Goal: Transaction & Acquisition: Purchase product/service

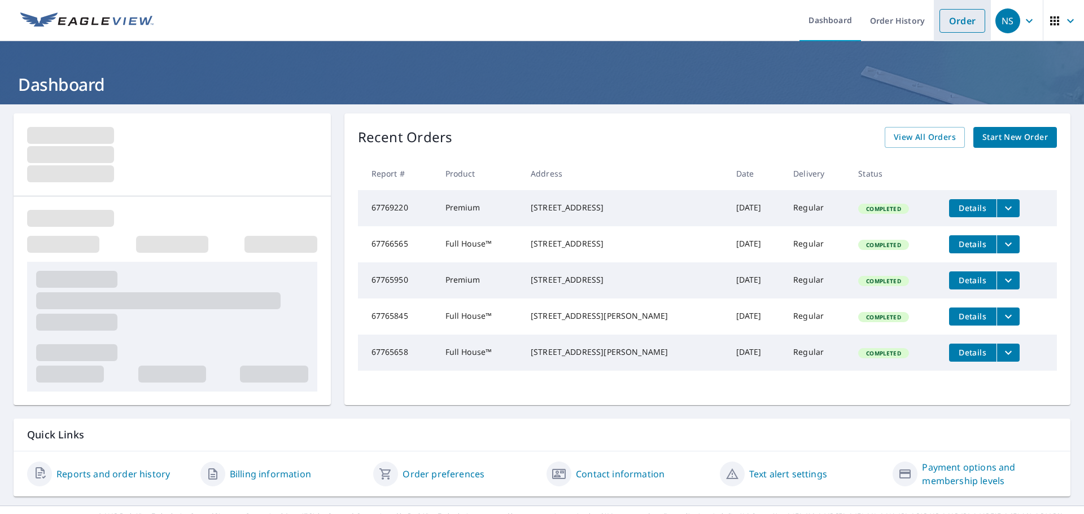
click at [954, 15] on link "Order" at bounding box center [962, 21] width 46 height 24
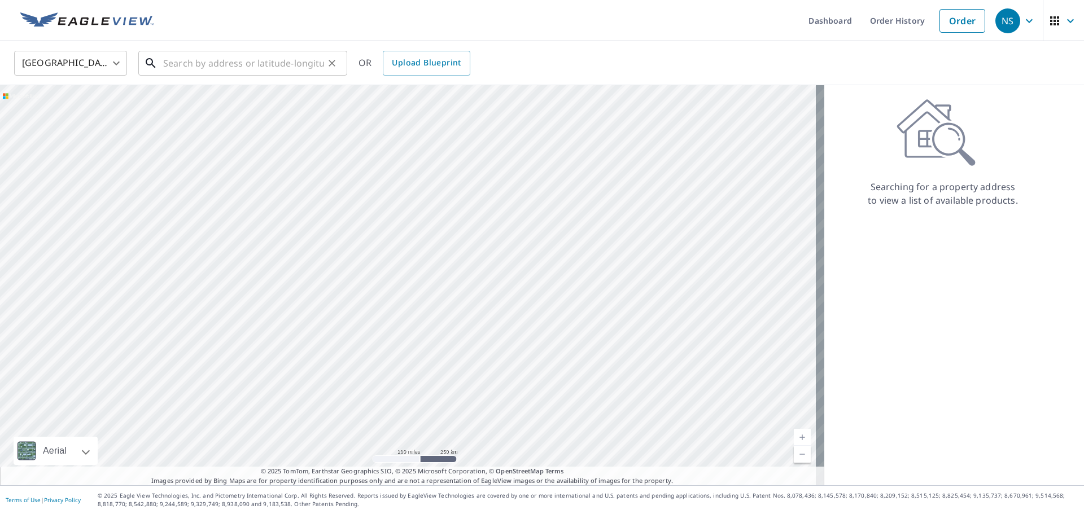
click at [174, 62] on input "text" at bounding box center [243, 63] width 161 height 32
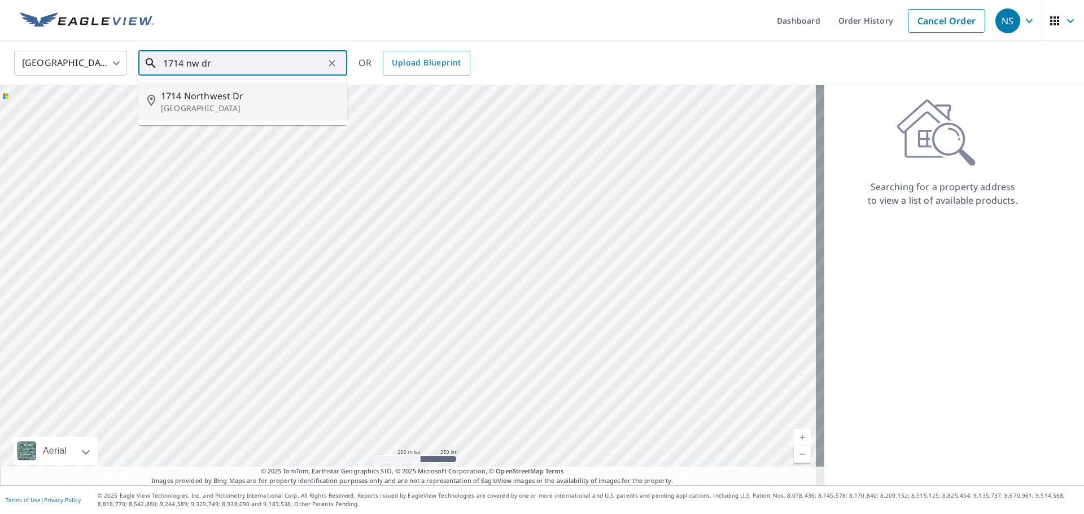
click at [192, 105] on p "[GEOGRAPHIC_DATA]" at bounding box center [249, 108] width 177 height 11
type input "[STREET_ADDRESS]"
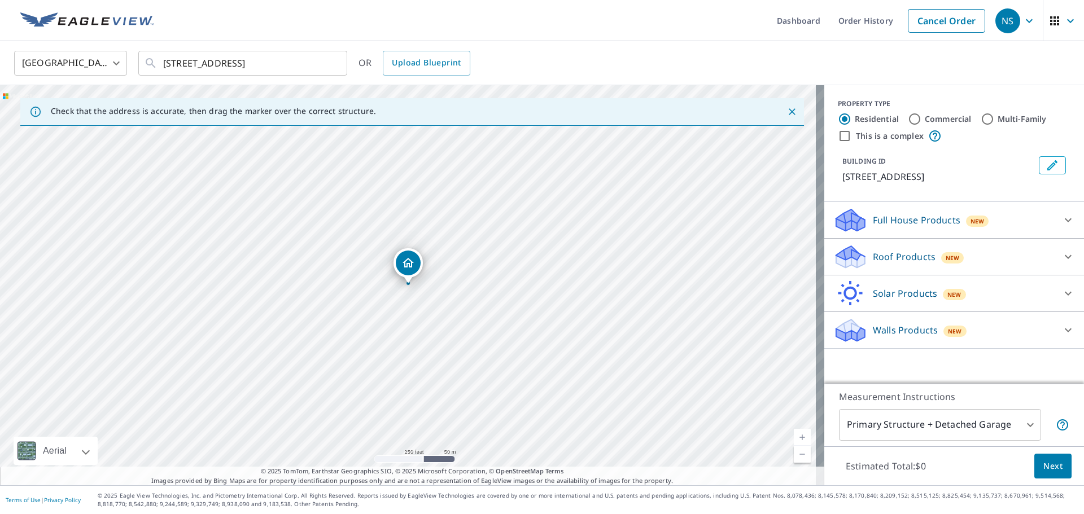
click at [888, 259] on p "Roof Products" at bounding box center [904, 257] width 63 height 14
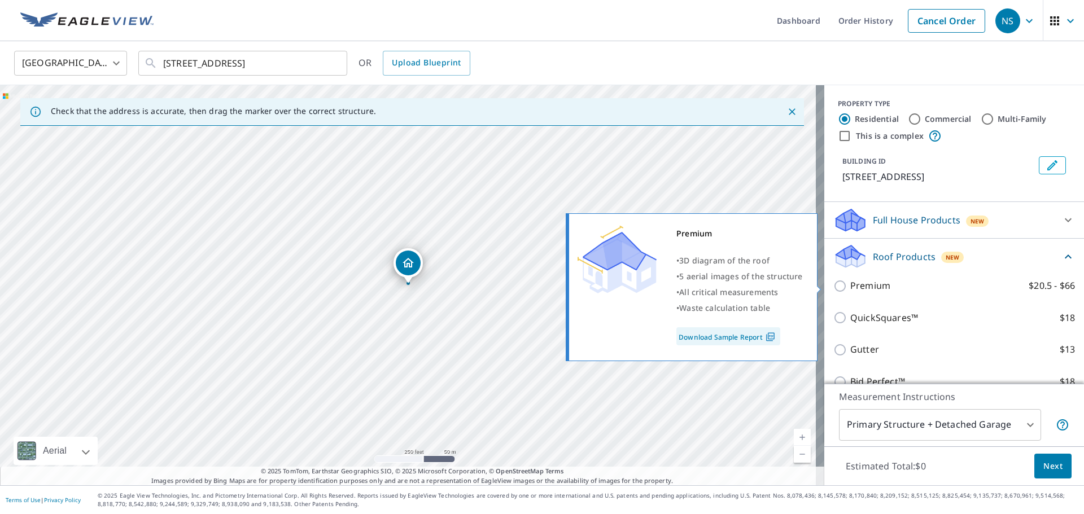
click at [833, 288] on input "Premium $20.5 - $66" at bounding box center [841, 286] width 17 height 14
checkbox input "true"
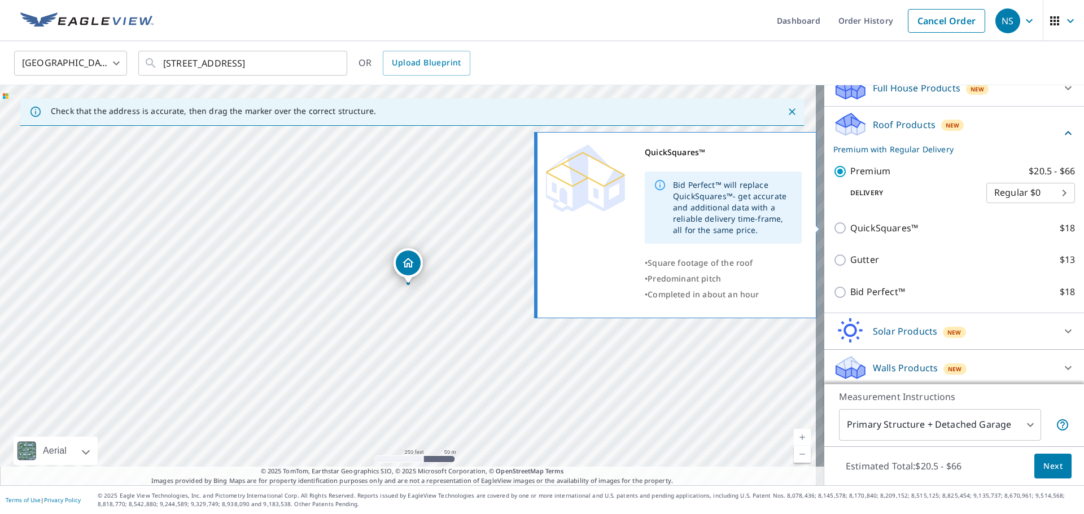
scroll to position [135, 0]
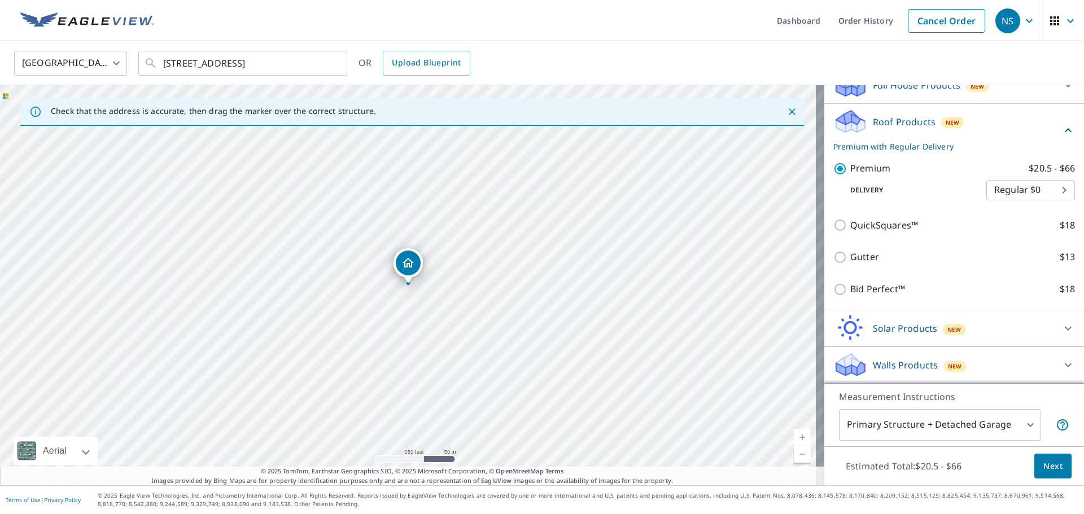
click at [1049, 465] on span "Next" at bounding box center [1052, 466] width 19 height 14
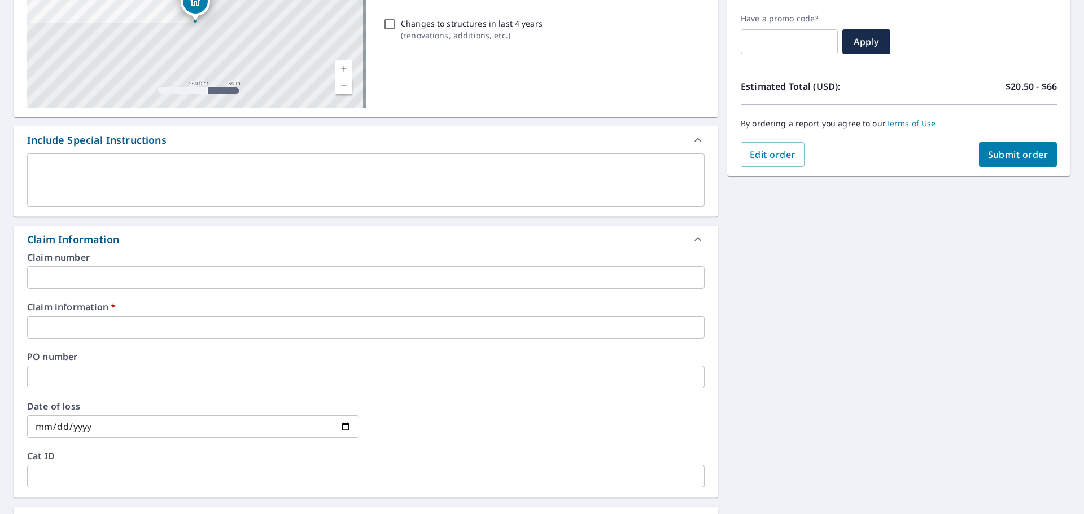
scroll to position [226, 0]
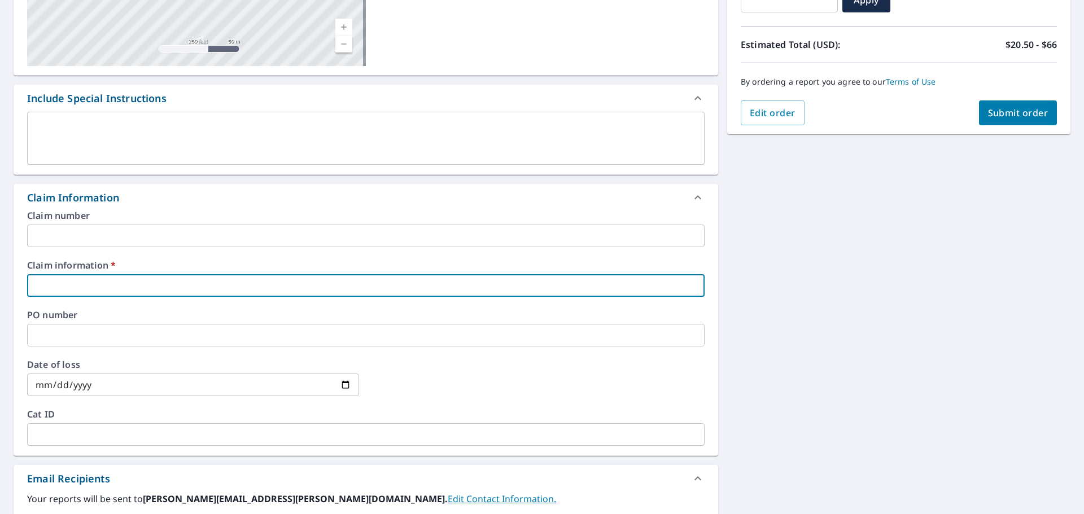
click at [119, 283] on input "text" at bounding box center [365, 285] width 677 height 23
type input "[PERSON_NAME]"
checkbox input "true"
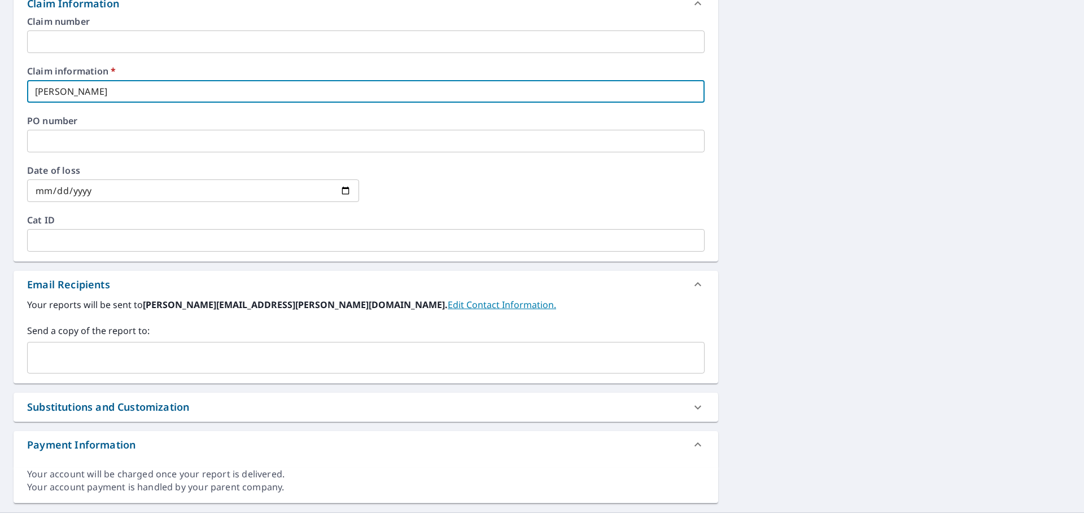
scroll to position [447, 0]
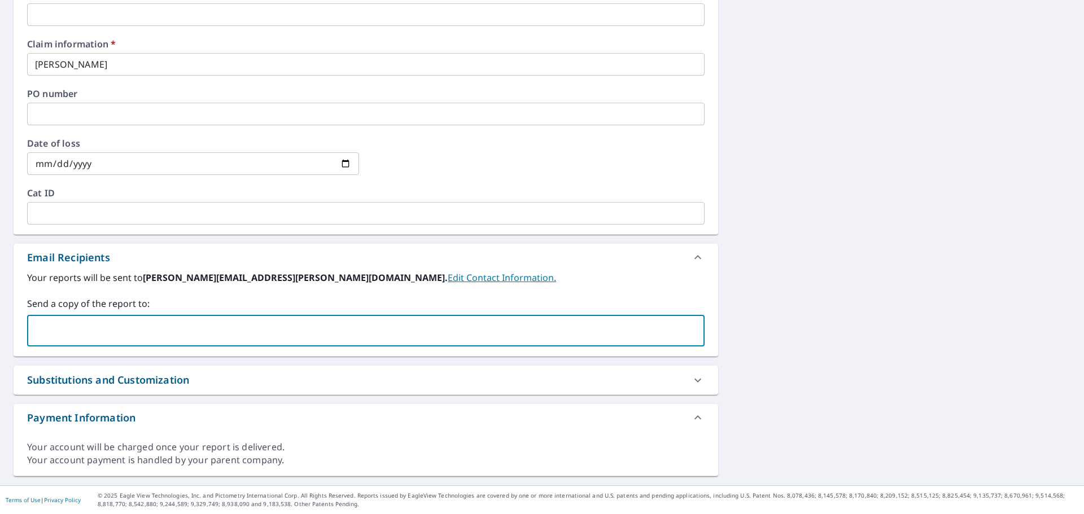
click at [91, 332] on input "text" at bounding box center [357, 330] width 650 height 21
type input "bj"
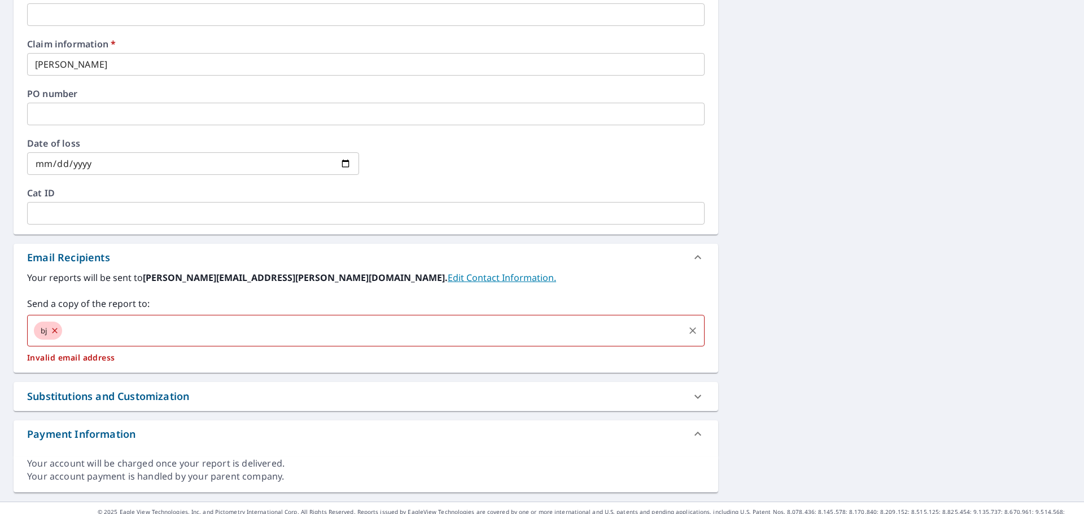
checkbox input "true"
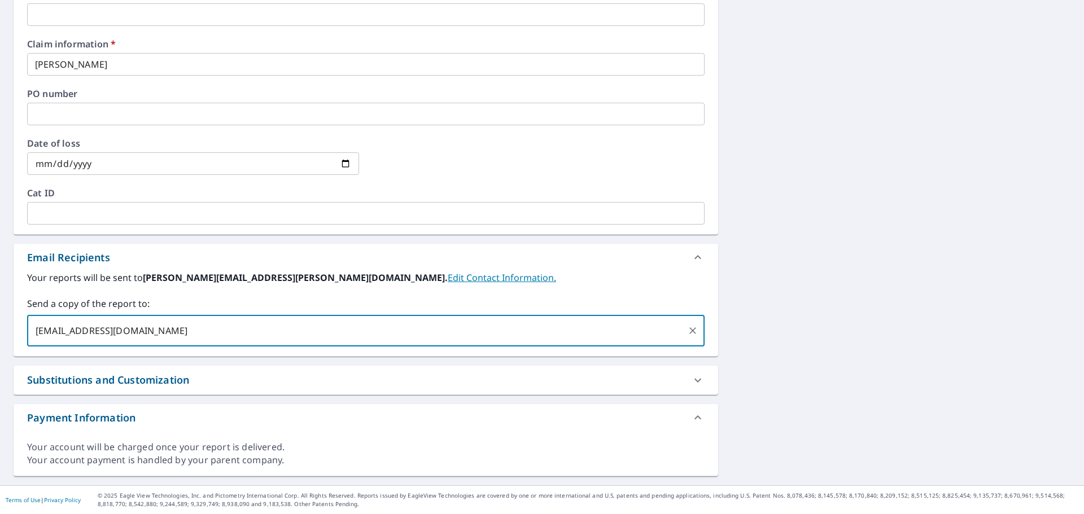
type input "[EMAIL_ADDRESS][DOMAIN_NAME]"
checkbox input "true"
type input "[PERSON_NAME][EMAIL_ADDRESS][PERSON_NAME][DOMAIN_NAME]"
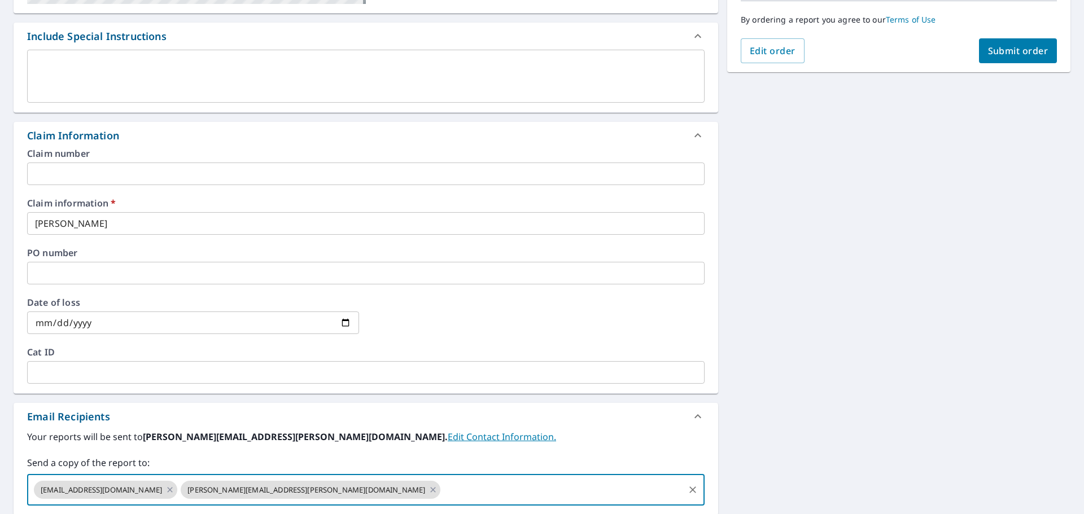
scroll to position [278, 0]
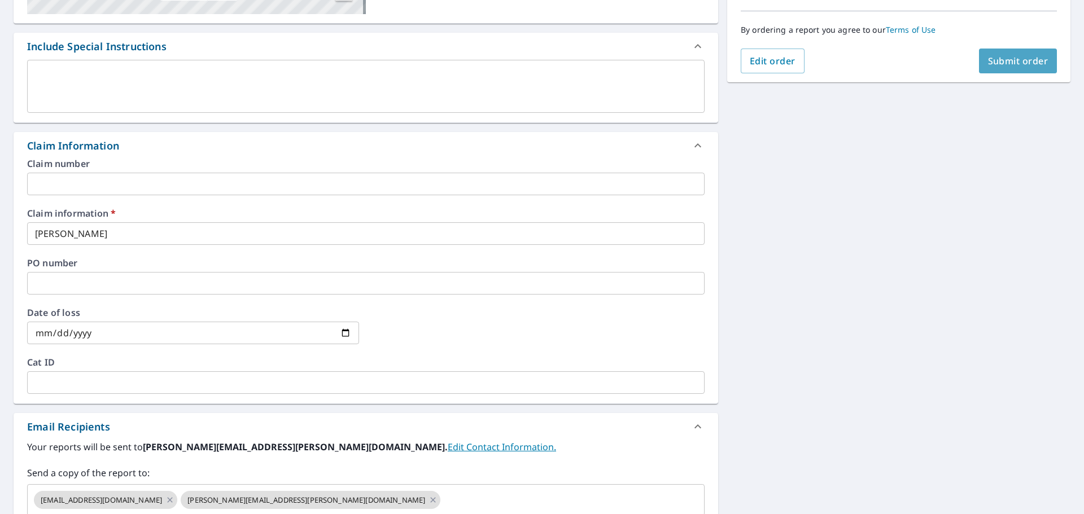
click at [997, 62] on span "Submit order" at bounding box center [1018, 61] width 60 height 12
checkbox input "true"
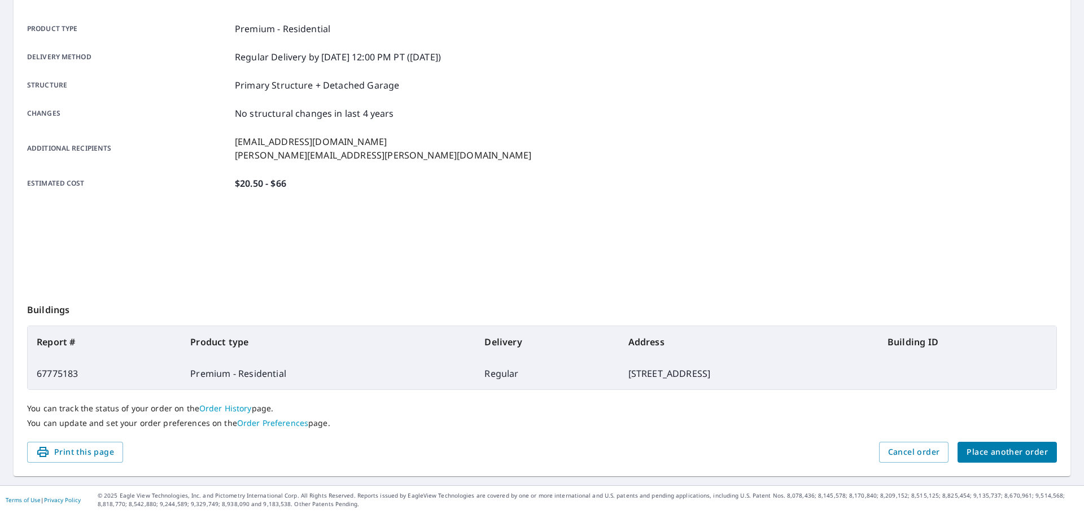
scroll to position [150, 0]
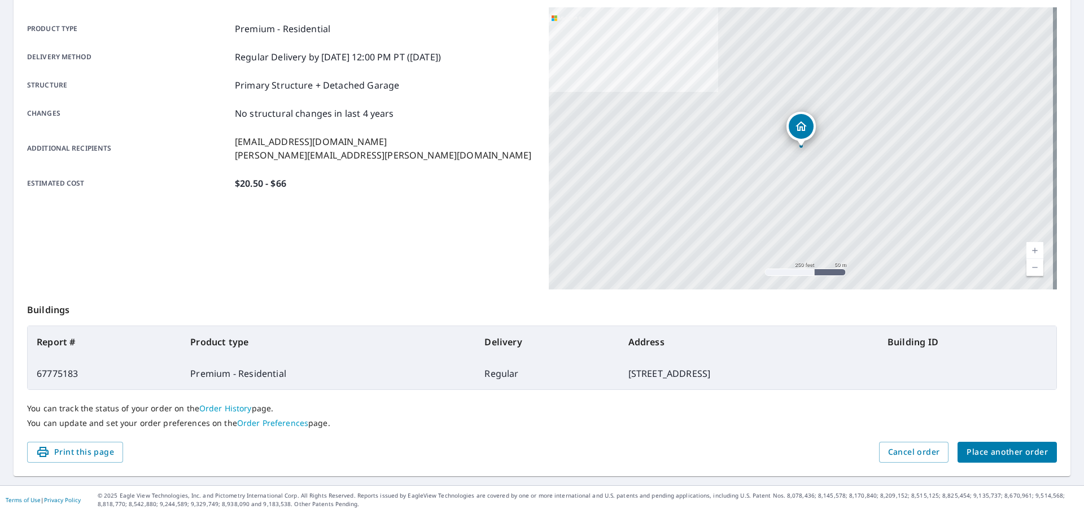
click at [993, 454] on span "Place another order" at bounding box center [1006, 452] width 81 height 14
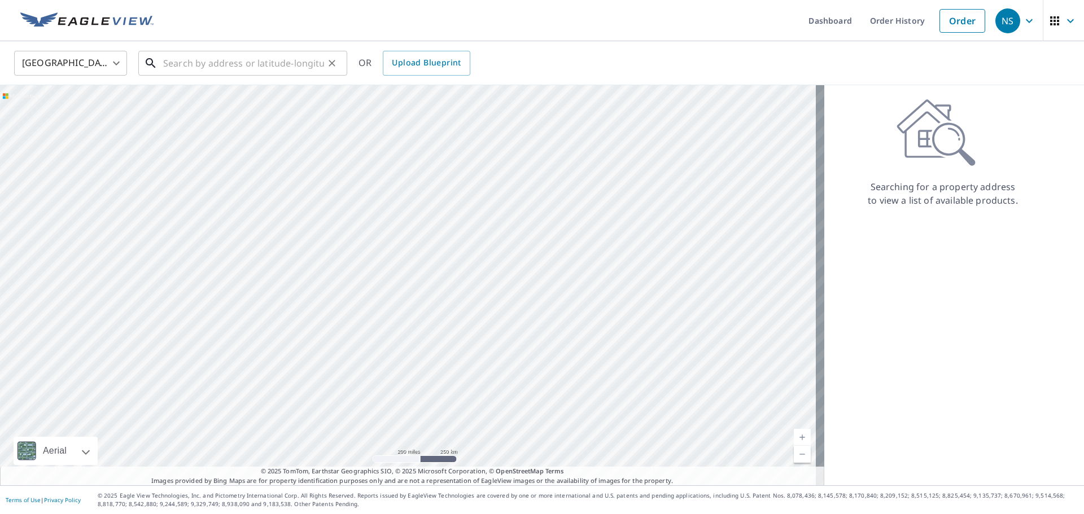
click at [191, 70] on input "text" at bounding box center [243, 63] width 161 height 32
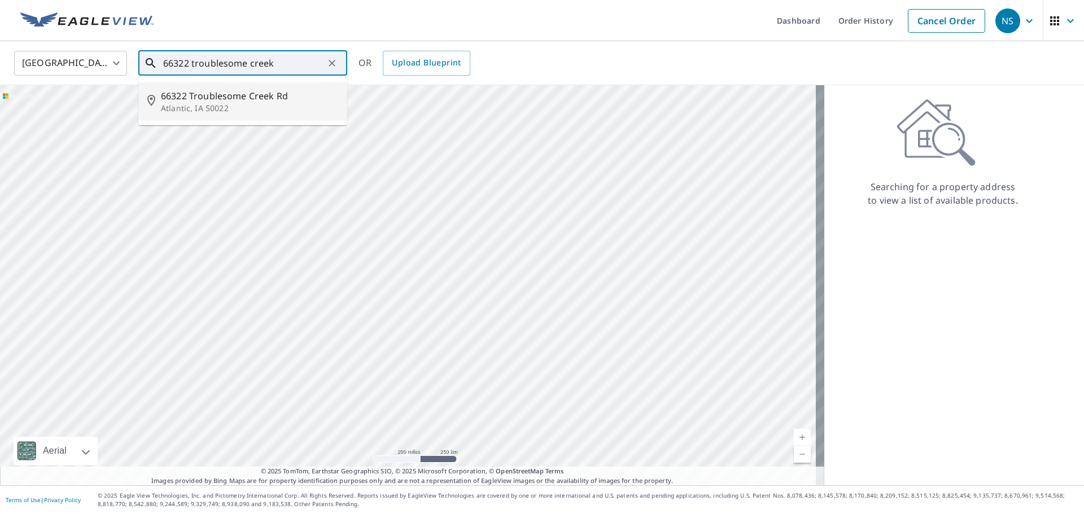
click at [227, 113] on p "Atlantic, IA 50022" at bounding box center [249, 108] width 177 height 11
type input "[STREET_ADDRESS]"
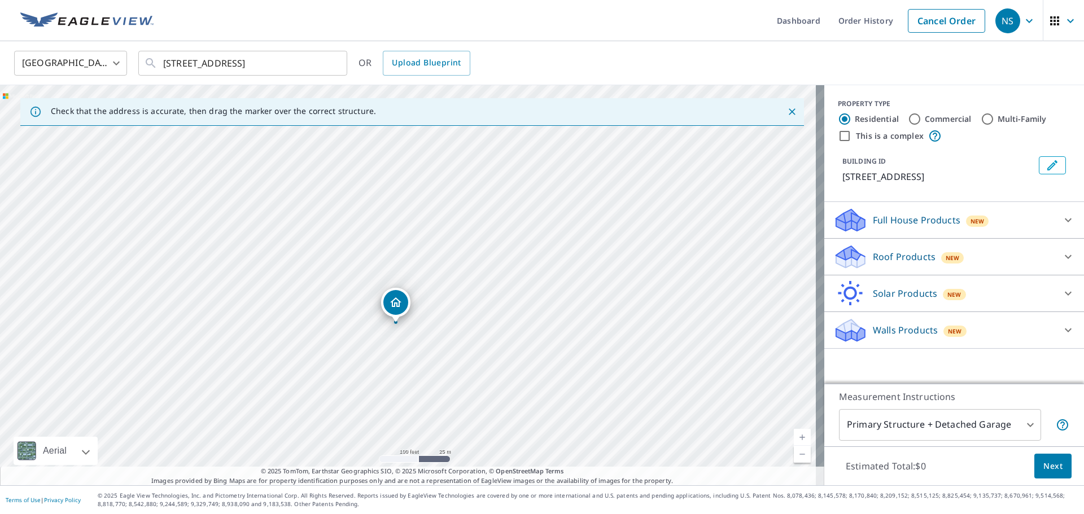
click at [904, 264] on p "Roof Products" at bounding box center [904, 257] width 63 height 14
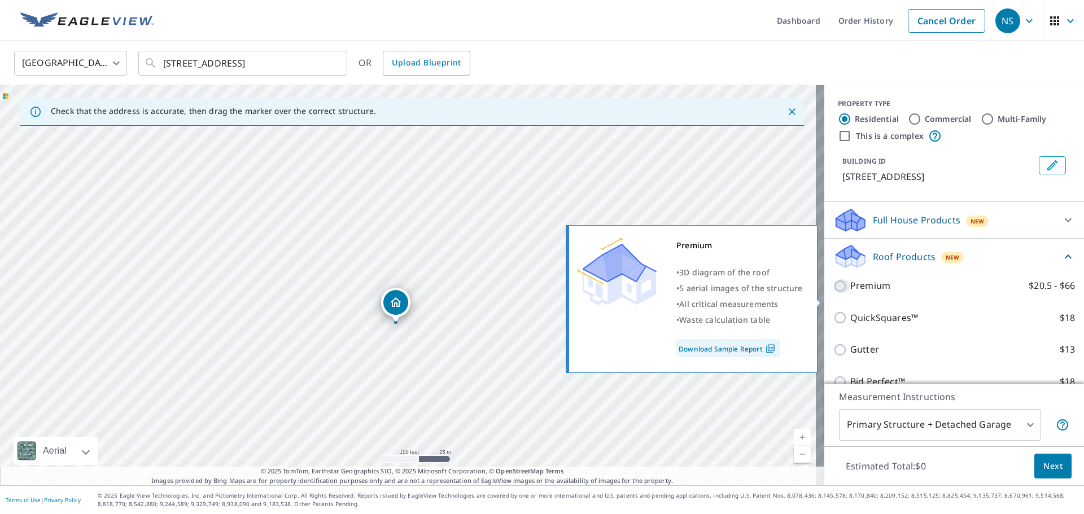
click at [834, 293] on input "Premium $20.5 - $66" at bounding box center [841, 286] width 17 height 14
checkbox input "true"
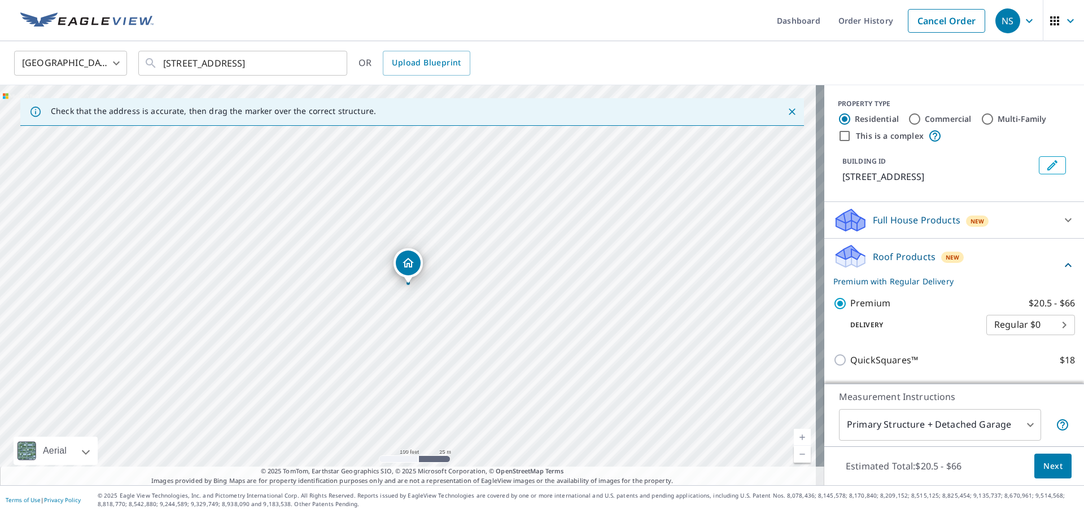
click at [992, 367] on label "QuickSquares™ $18" at bounding box center [962, 360] width 225 height 14
click at [850, 367] on input "QuickSquares™ $18" at bounding box center [841, 360] width 17 height 14
checkbox input "true"
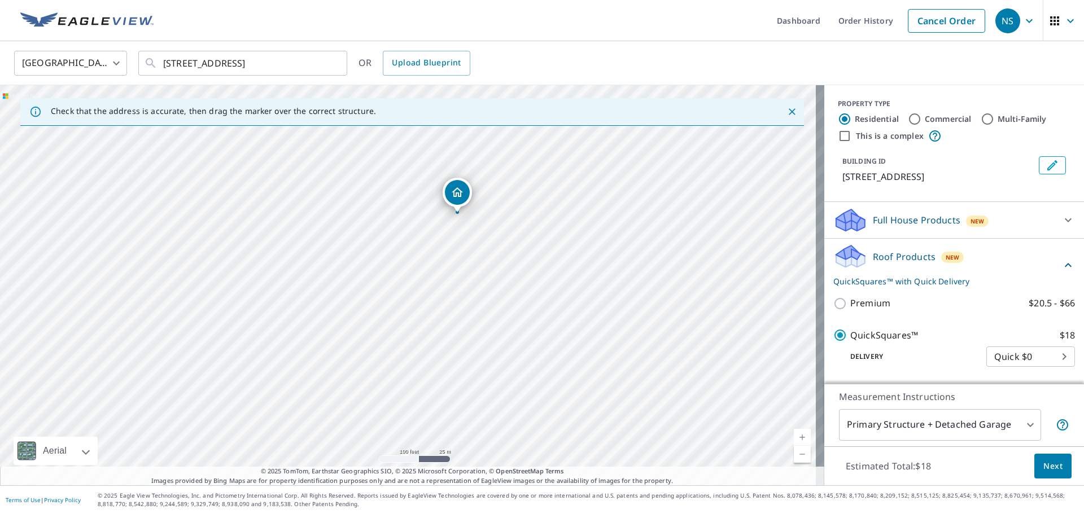
drag, startPoint x: 409, startPoint y: 258, endPoint x: 458, endPoint y: 187, distance: 86.4
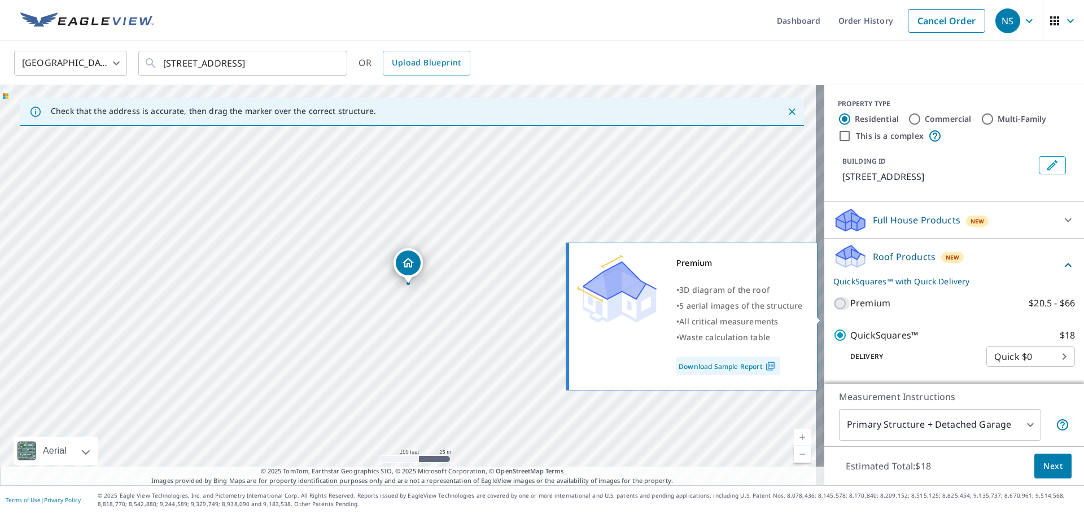
click at [833, 310] on input "Premium $20.5 - $66" at bounding box center [841, 304] width 17 height 14
checkbox input "true"
checkbox input "false"
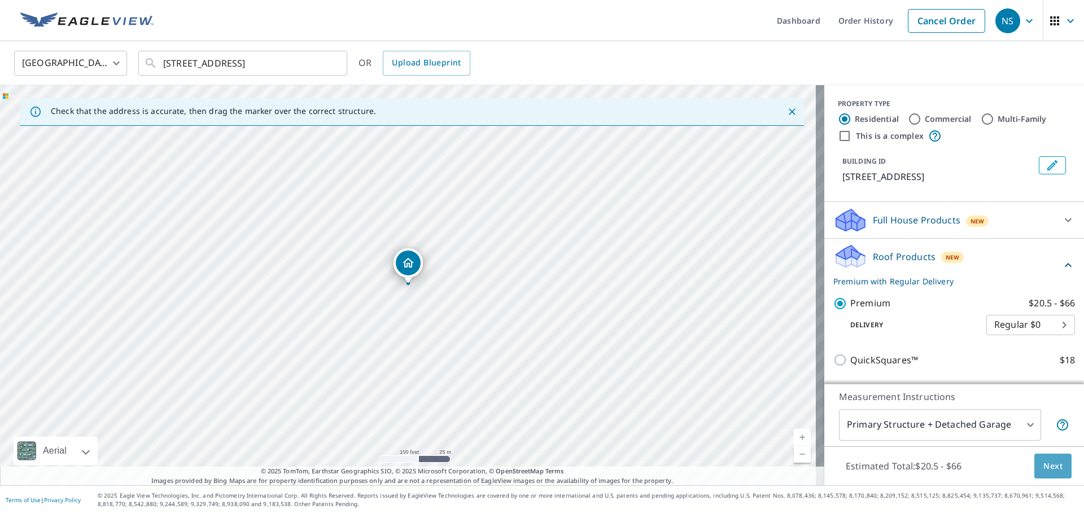
click at [1049, 471] on span "Next" at bounding box center [1052, 466] width 19 height 14
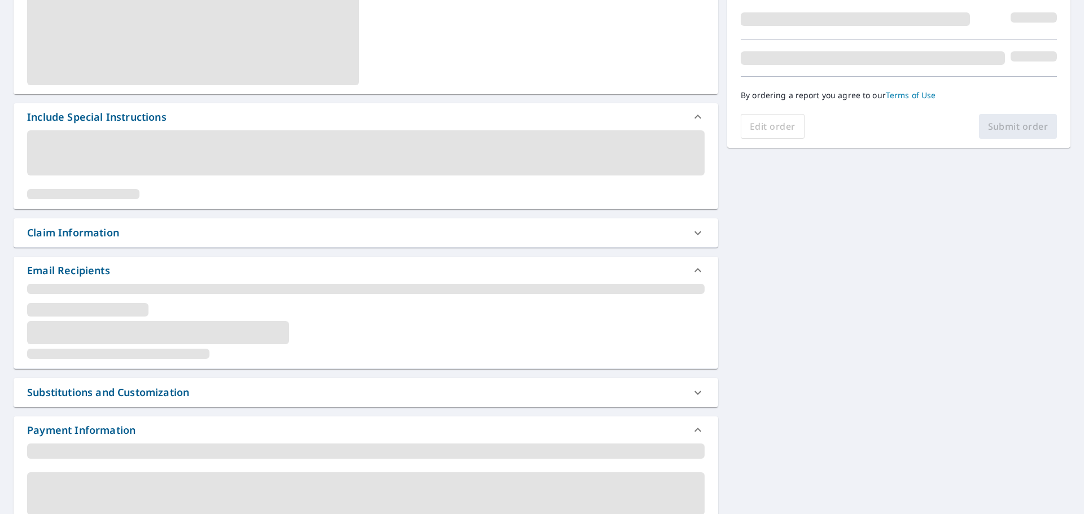
scroll to position [282, 0]
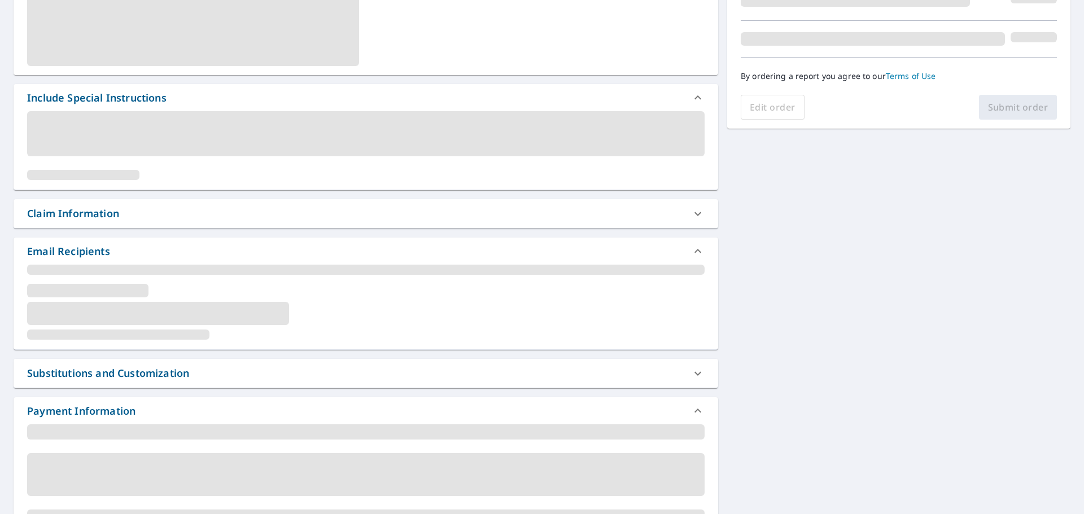
click at [168, 221] on div "Claim Information" at bounding box center [355, 213] width 657 height 15
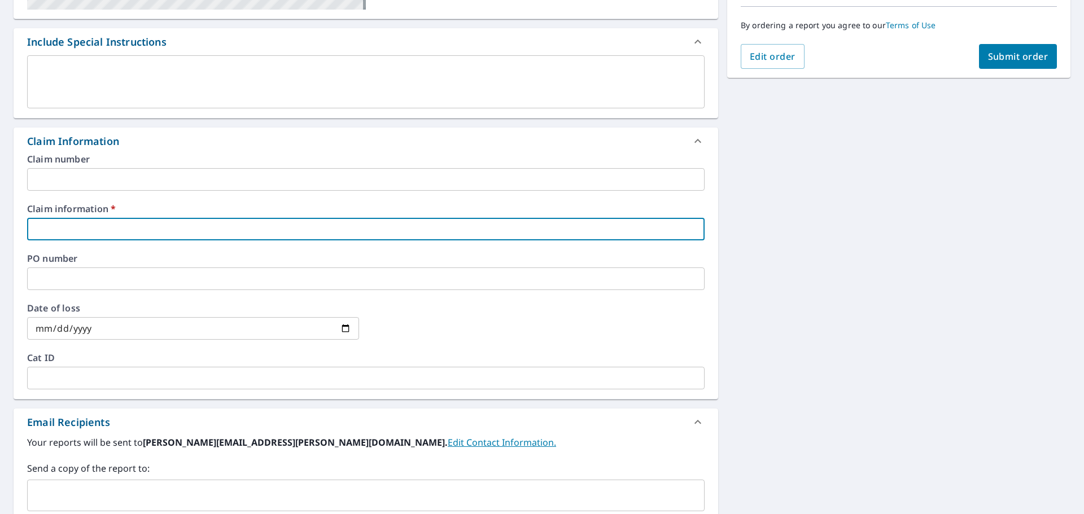
click at [52, 224] on input "text" at bounding box center [365, 229] width 677 height 23
type input "Rigid Edge"
checkbox input "true"
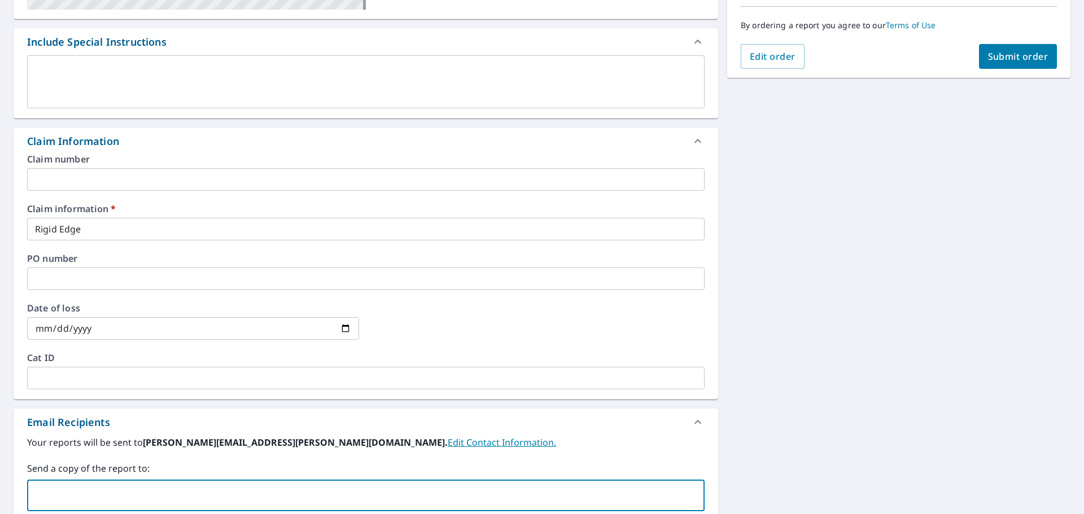
click at [82, 489] on input "text" at bounding box center [357, 495] width 650 height 21
type input "[EMAIL_ADDRESS][DOMAIN_NAME]"
checkbox input "true"
type input "[PERSON_NAME][EMAIL_ADDRESS][PERSON_NAME][DOMAIN_NAME]"
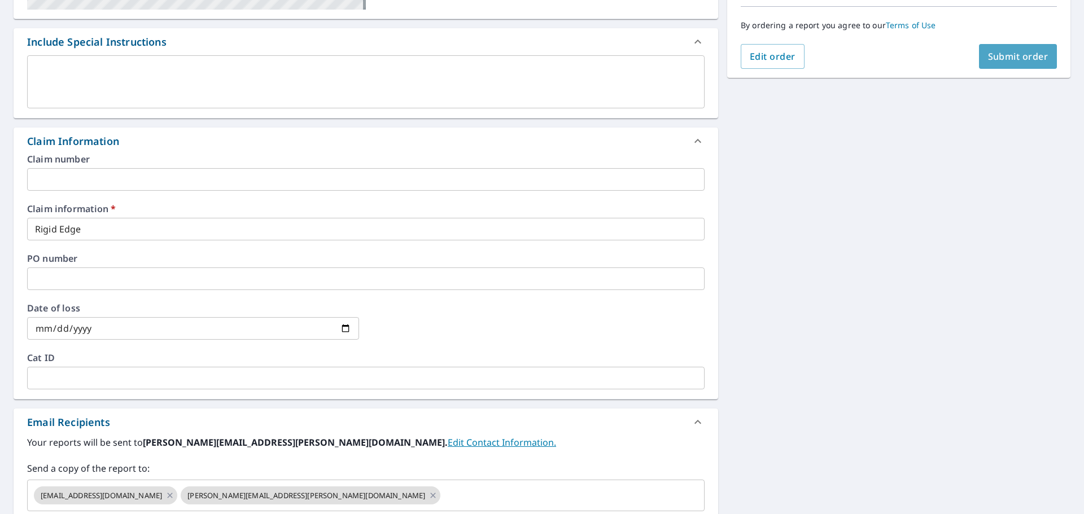
click at [1010, 58] on span "Submit order" at bounding box center [1018, 56] width 60 height 12
checkbox input "true"
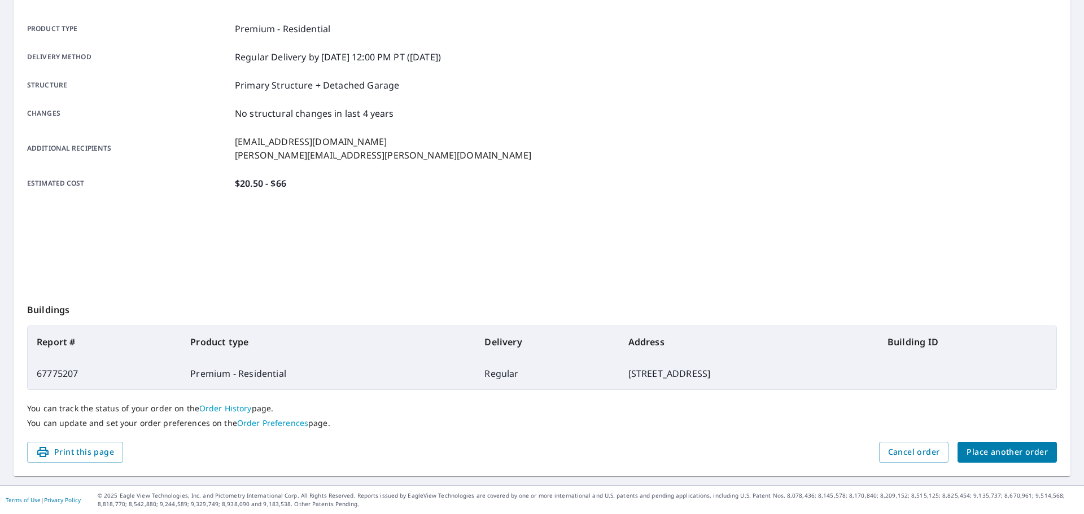
scroll to position [150, 0]
